Goal: Information Seeking & Learning: Learn about a topic

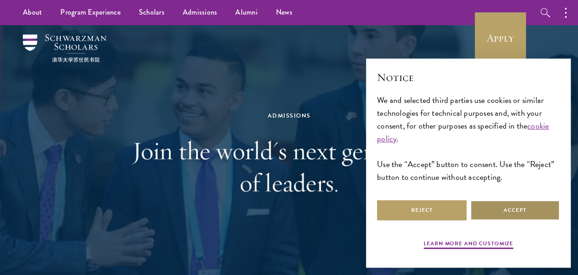
click at [507, 200] on button "Accept" at bounding box center [515, 210] width 90 height 21
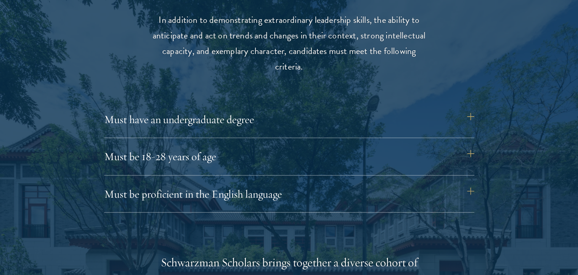
scroll to position [1206, 0]
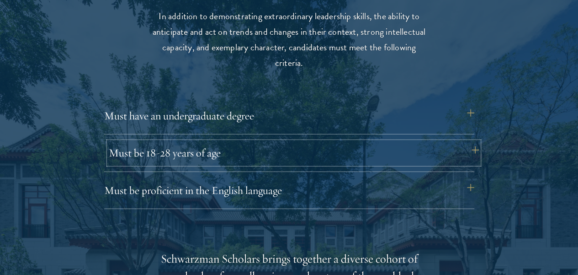
click at [293, 142] on button "Must be 18-28 years of age" at bounding box center [294, 153] width 370 height 22
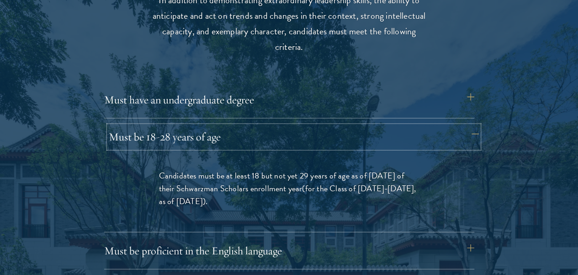
scroll to position [1223, 0]
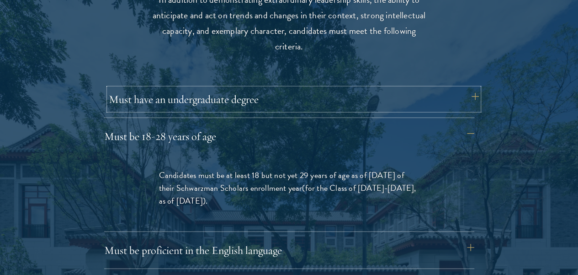
click at [309, 88] on button "Must have an undergraduate degree" at bounding box center [294, 99] width 370 height 22
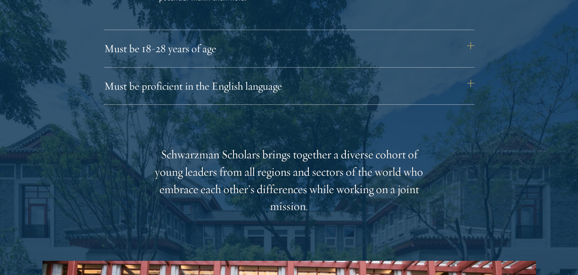
scroll to position [1440, 0]
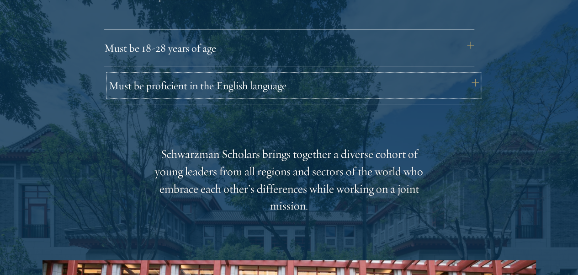
click at [322, 74] on button "Must be proficient in the English language" at bounding box center [294, 85] width 370 height 22
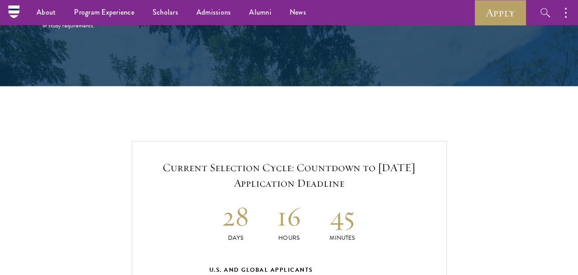
scroll to position [1824, 0]
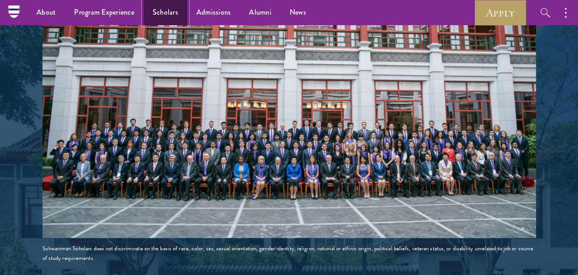
click at [170, 19] on link "Scholars" at bounding box center [165, 12] width 44 height 25
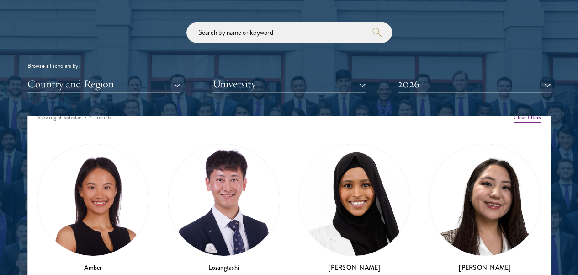
scroll to position [12, 0]
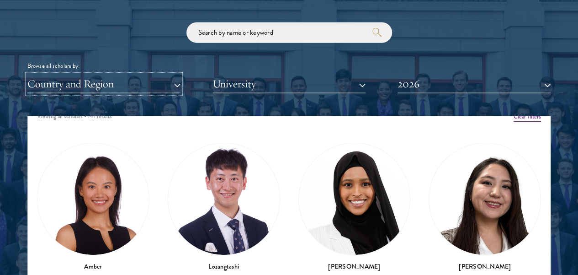
click at [152, 74] on button "Country and Region" at bounding box center [103, 83] width 153 height 19
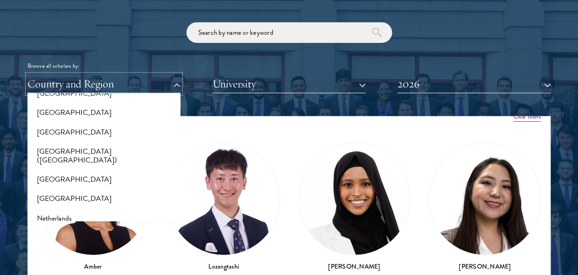
scroll to position [1122, 0]
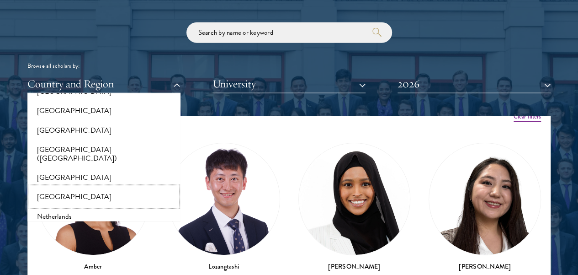
click at [66, 187] on button "[GEOGRAPHIC_DATA]" at bounding box center [104, 196] width 148 height 19
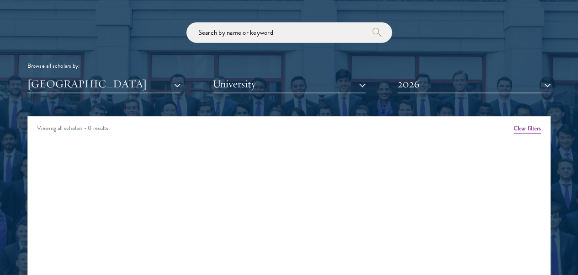
click at [130, 77] on div "Scholar Directory Congratulations and welcome to the Schwarzman Scholars Class …" at bounding box center [288, 162] width 523 height 455
click at [140, 74] on button "[GEOGRAPHIC_DATA]" at bounding box center [103, 83] width 153 height 19
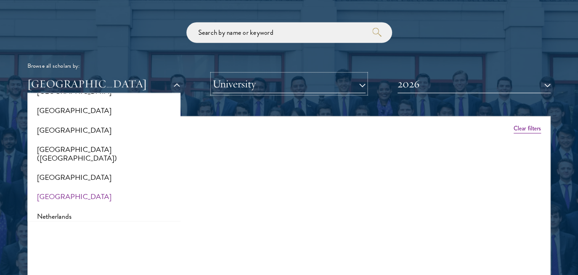
click at [244, 74] on button "University" at bounding box center [288, 83] width 153 height 19
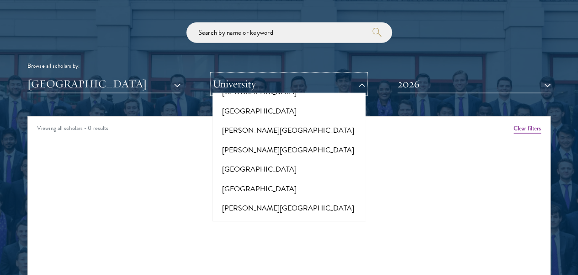
scroll to position [2851, 0]
click at [297, 74] on button "University" at bounding box center [288, 83] width 153 height 19
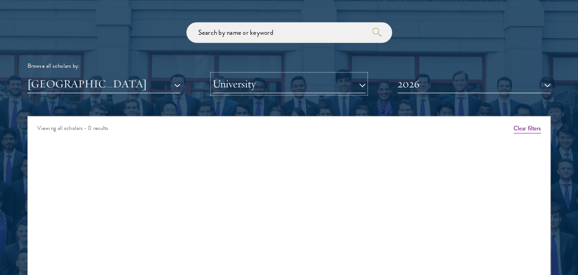
click at [297, 74] on button "University" at bounding box center [288, 83] width 153 height 19
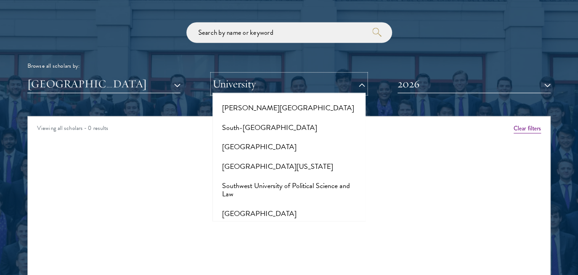
scroll to position [5350, 0]
click at [275, 223] on button "St. Xavier's College" at bounding box center [289, 232] width 148 height 19
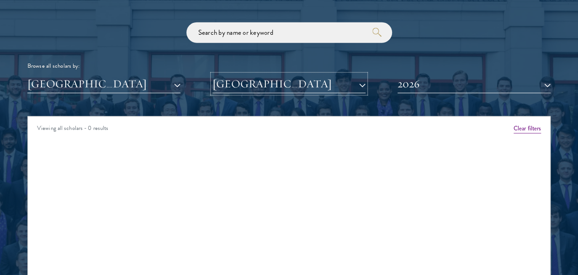
click at [278, 74] on button "St. Xavier's College" at bounding box center [288, 83] width 153 height 19
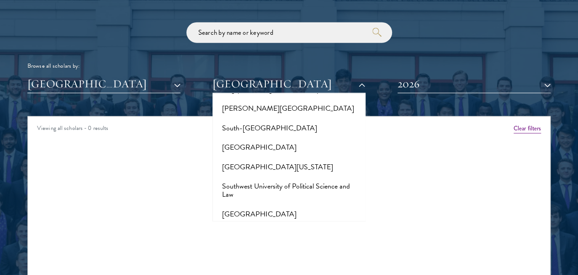
click at [277, 243] on button "Stanford University" at bounding box center [289, 252] width 148 height 19
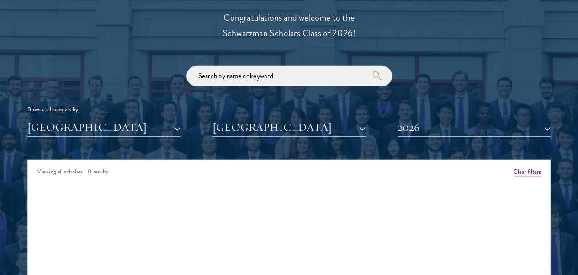
scroll to position [1032, 0]
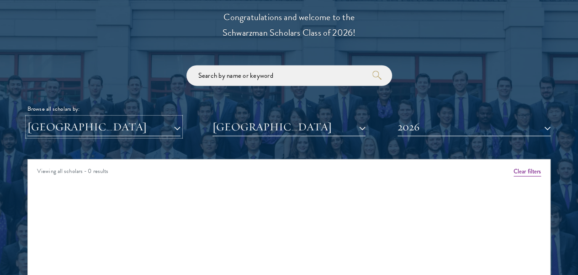
click at [132, 117] on button "[GEOGRAPHIC_DATA]" at bounding box center [103, 126] width 153 height 19
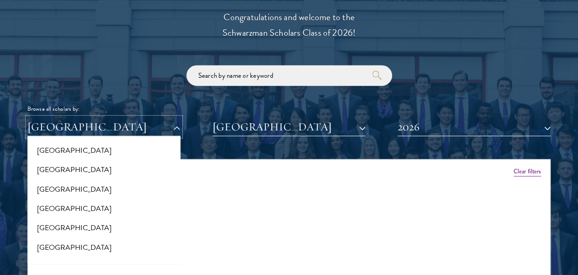
scroll to position [0, 0]
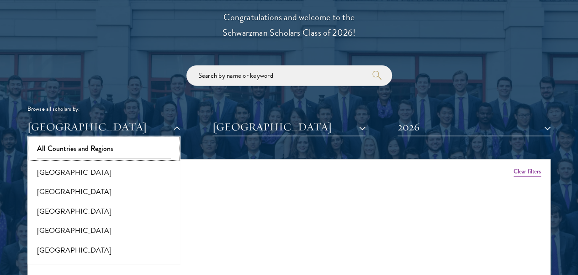
click at [132, 139] on button "All Countries and Regions" at bounding box center [104, 148] width 148 height 19
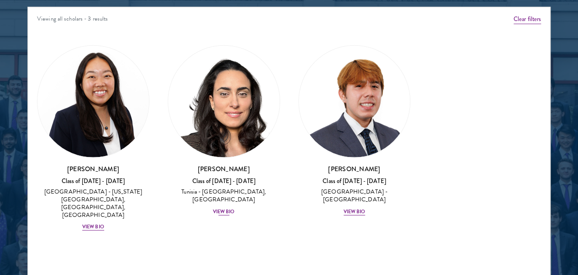
scroll to position [1188, 0]
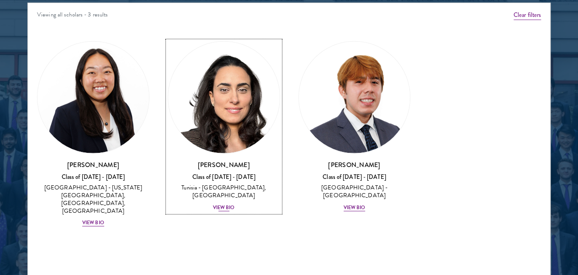
click at [194, 160] on div "Nesrine Mbarek Class of 2025 - 2026 Tunisia - Stanford University, Harvard Univ…" at bounding box center [224, 186] width 112 height 52
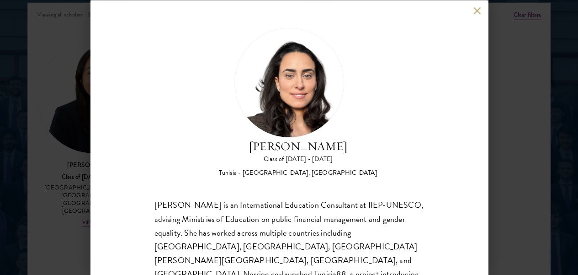
scroll to position [76, 0]
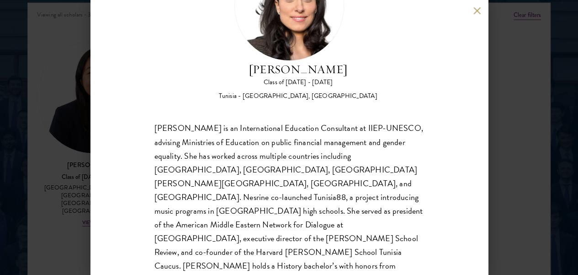
click at [518, 71] on div "Nesrine Mbarek Class of 2025 - 2026 Tunisia - Stanford University, Harvard Univ…" at bounding box center [289, 137] width 578 height 275
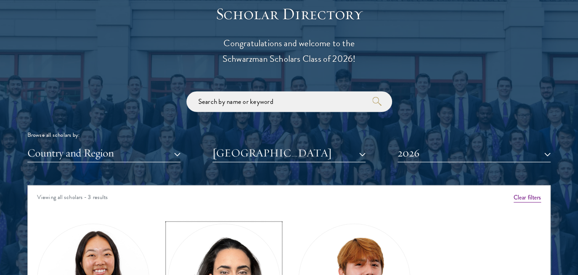
scroll to position [1007, 0]
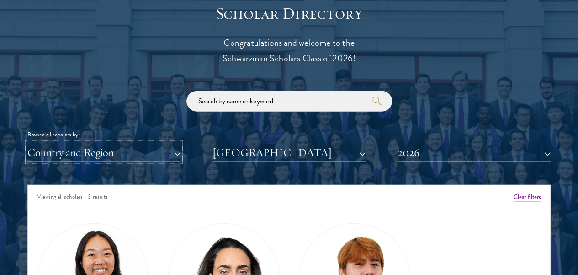
click at [120, 143] on button "Country and Region" at bounding box center [103, 152] width 153 height 19
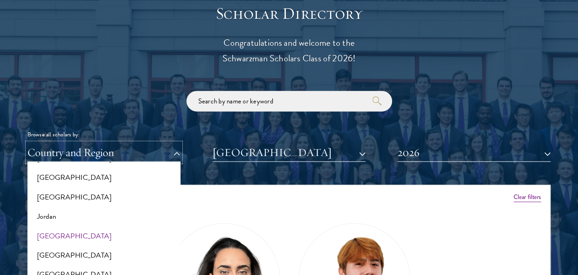
scroll to position [833, 0]
click at [68, 188] on button "[GEOGRAPHIC_DATA]" at bounding box center [104, 197] width 148 height 19
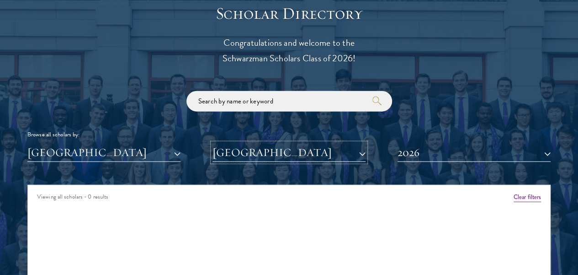
click at [347, 143] on button "Stanford University" at bounding box center [288, 152] width 153 height 19
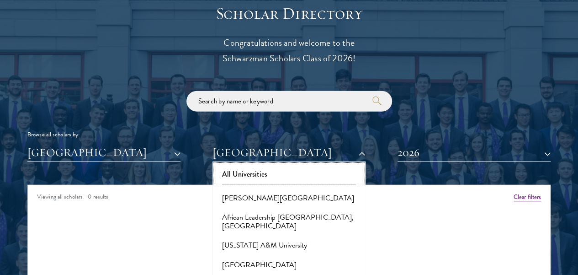
click at [270, 164] on button "All Universities" at bounding box center [289, 173] width 148 height 19
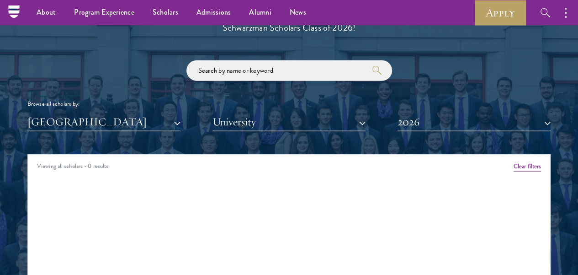
scroll to position [1037, 0]
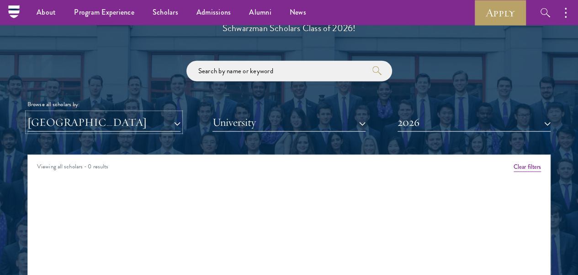
click at [148, 113] on button "[GEOGRAPHIC_DATA]" at bounding box center [103, 122] width 153 height 19
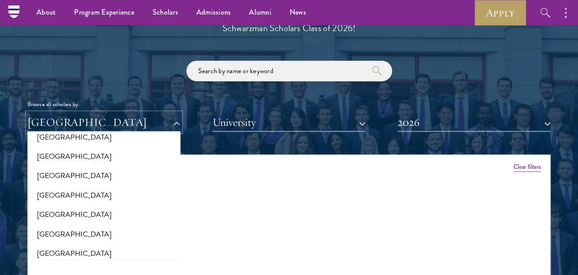
scroll to position [1554, 0]
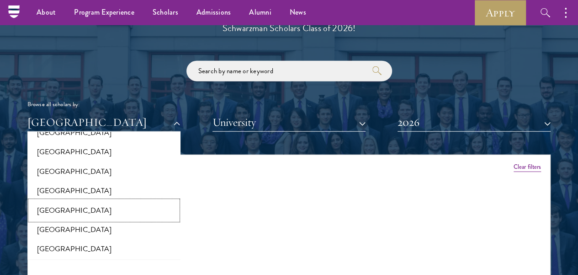
click at [117, 201] on button "South Korea" at bounding box center [104, 210] width 148 height 19
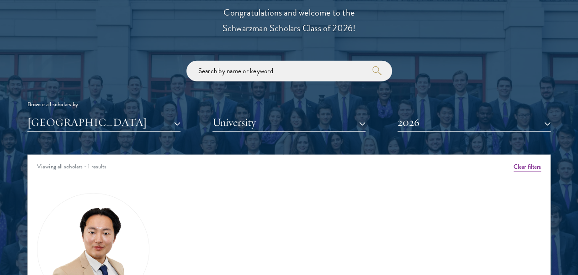
scroll to position [1084, 0]
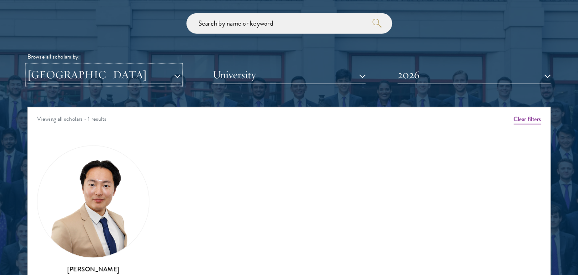
click at [116, 65] on button "South Korea" at bounding box center [103, 74] width 153 height 19
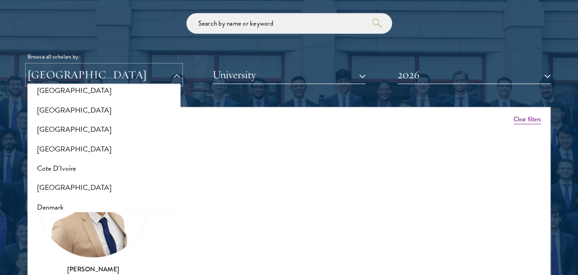
scroll to position [338, 0]
click at [181, 28] on div "Browse all scholars by: South Korea All Countries and Regions Afghanistan Antig…" at bounding box center [288, 48] width 523 height 71
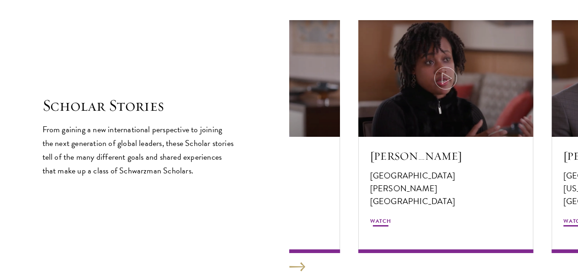
scroll to position [1556, 0]
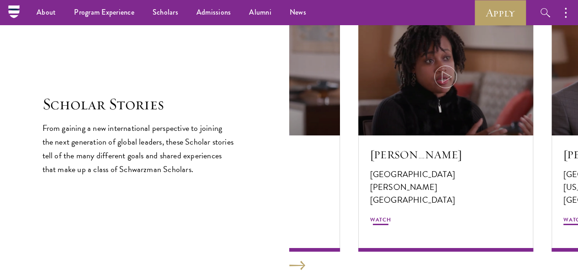
scroll to position [1188, 0]
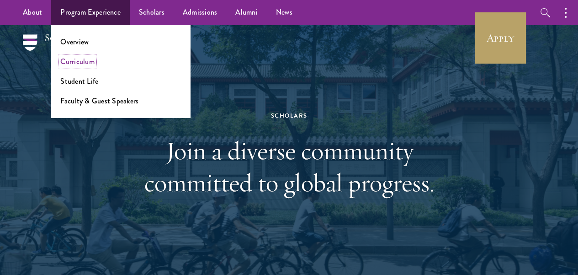
click at [78, 61] on link "Curriculum" at bounding box center [77, 61] width 34 height 11
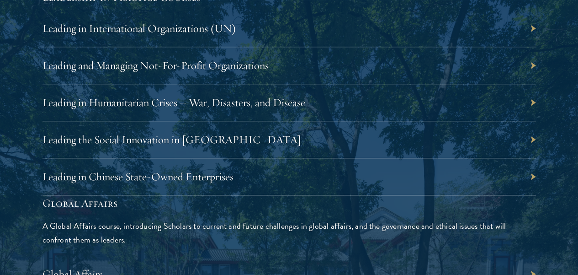
scroll to position [1972, 0]
click at [341, 127] on div "Leading the Social Innovation in China" at bounding box center [288, 139] width 493 height 37
click at [306, 132] on link "Leading the Social Innovation in China" at bounding box center [176, 139] width 259 height 14
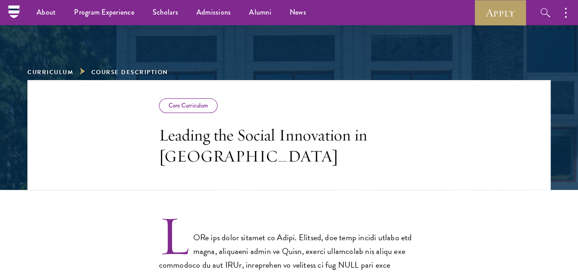
scroll to position [89, 0]
